Goal: Obtain resource: Obtain resource

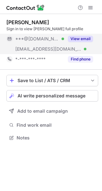
scroll to position [133, 102]
click at [80, 39] on button "View email" at bounding box center [80, 39] width 25 height 6
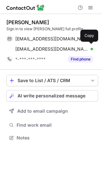
click at [88, 45] on div "fallon@pymbledental.com.au Verified Copy" at bounding box center [49, 49] width 87 height 10
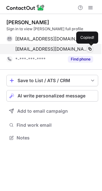
click at [89, 50] on span at bounding box center [89, 48] width 5 height 5
click at [90, 50] on span at bounding box center [89, 48] width 5 height 5
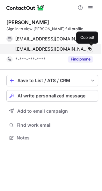
click at [90, 50] on span at bounding box center [89, 48] width 5 height 5
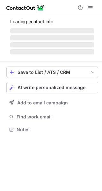
scroll to position [117, 102]
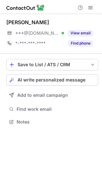
click at [77, 30] on button "View email" at bounding box center [80, 33] width 25 height 6
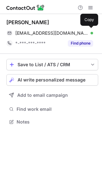
click at [90, 30] on div "[EMAIL_ADDRESS][DOMAIN_NAME] Verified Copy" at bounding box center [49, 33] width 87 height 10
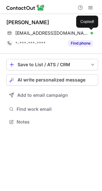
click at [90, 30] on div "dennylane@hotmail.com Verified Copied!" at bounding box center [49, 33] width 87 height 10
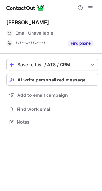
scroll to position [117, 102]
click at [73, 34] on div "Email Unavailable" at bounding box center [47, 33] width 64 height 6
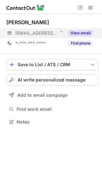
scroll to position [117, 102]
click at [92, 32] on button "View email" at bounding box center [80, 33] width 25 height 6
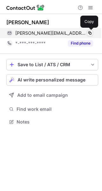
click at [91, 31] on span at bounding box center [89, 33] width 5 height 5
